Goal: Navigation & Orientation: Go to known website

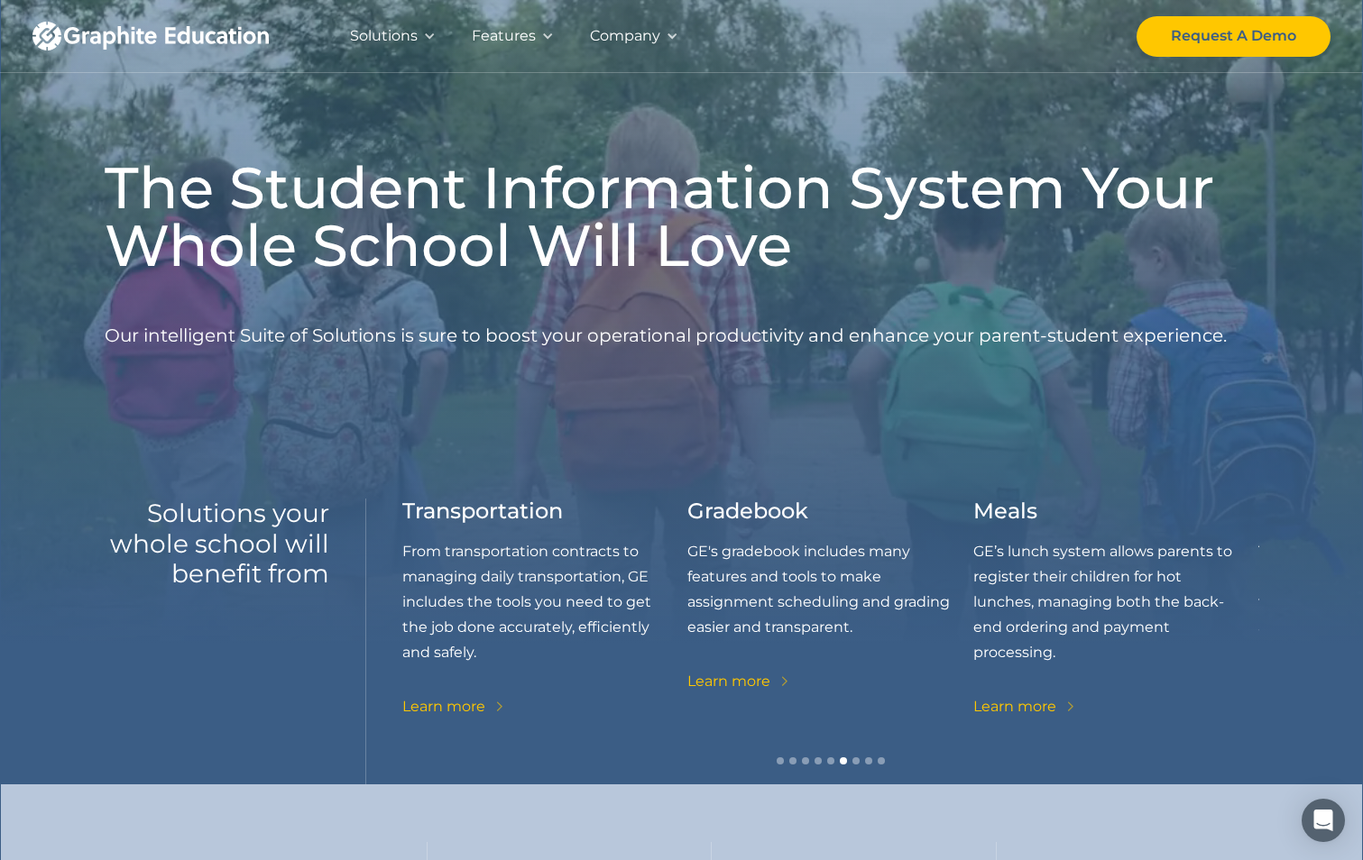
click at [428, 34] on div at bounding box center [429, 36] width 13 height 13
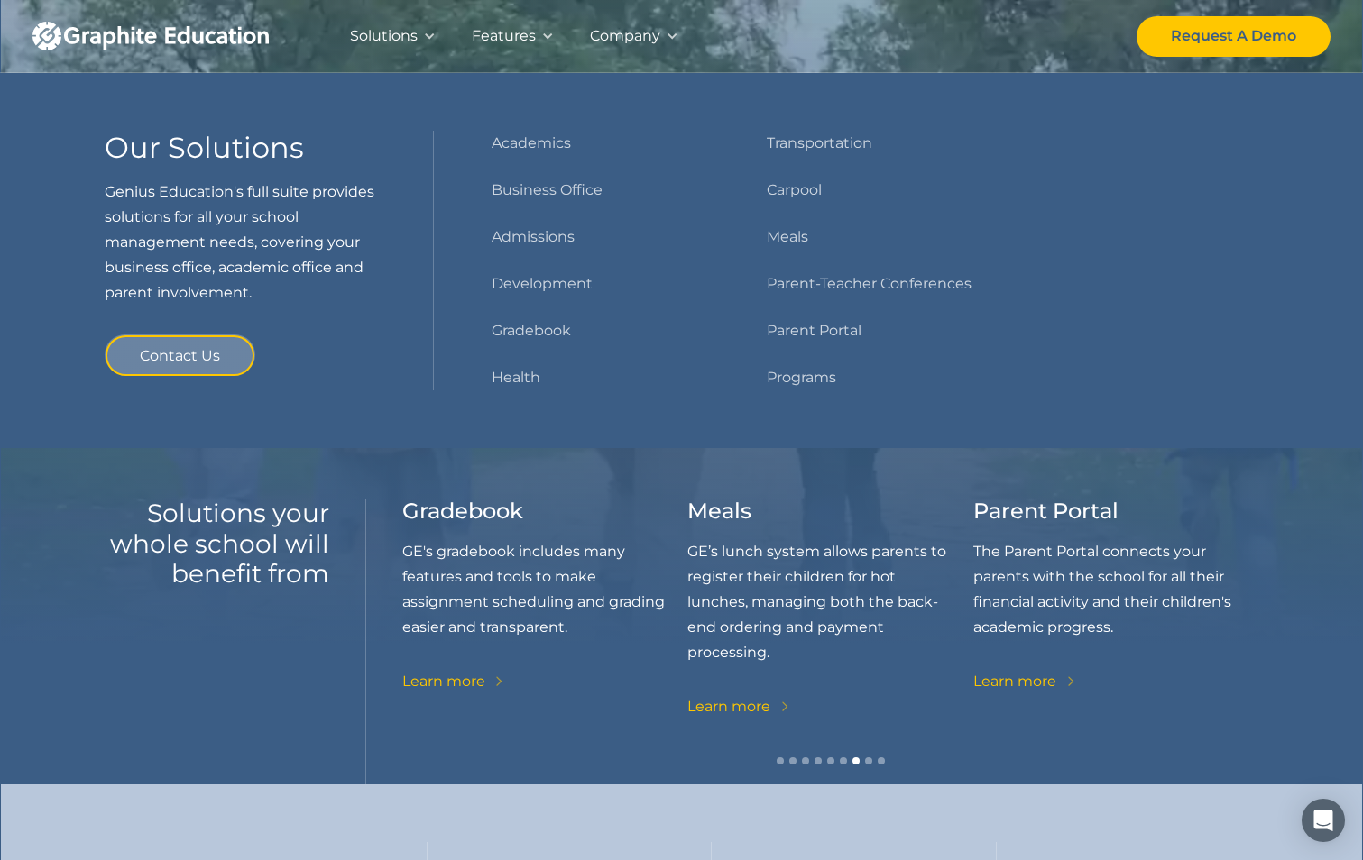
click at [87, 54] on link "home" at bounding box center [167, 36] width 271 height 72
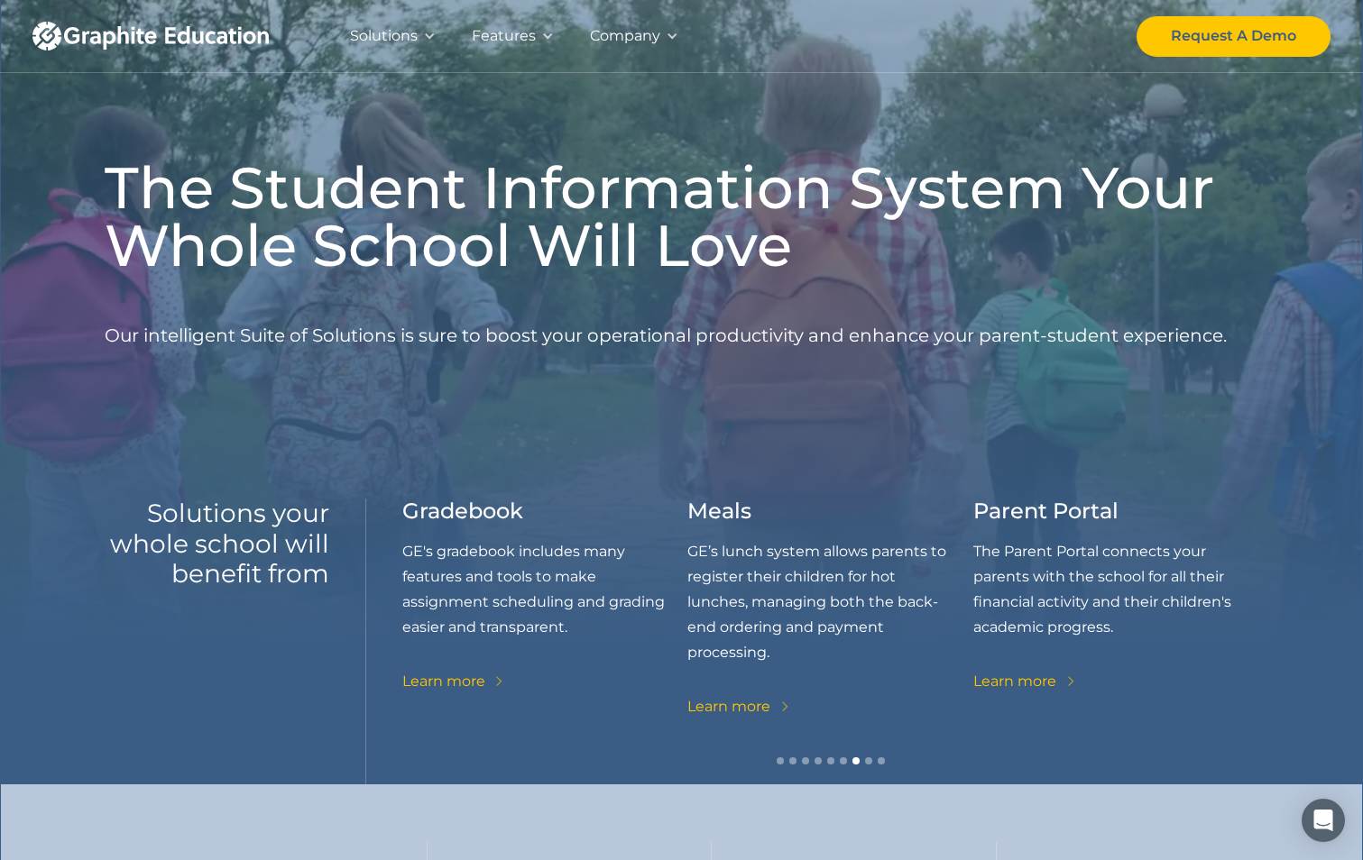
click at [73, 54] on link "home" at bounding box center [167, 36] width 271 height 72
